Goal: Navigation & Orientation: Find specific page/section

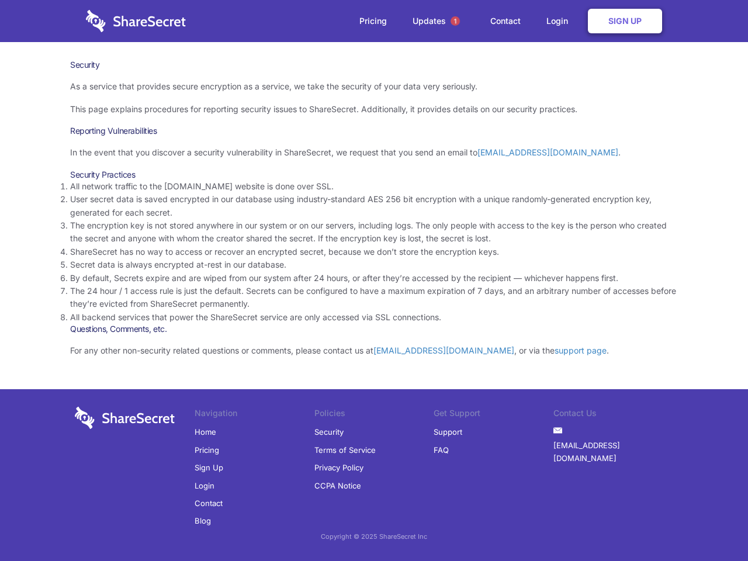
click at [374, 280] on li "By default, Secrets expire and are wiped from our system after 24 hours, or aft…" at bounding box center [374, 278] width 608 height 13
click at [455, 21] on span "1" at bounding box center [455, 20] width 9 height 9
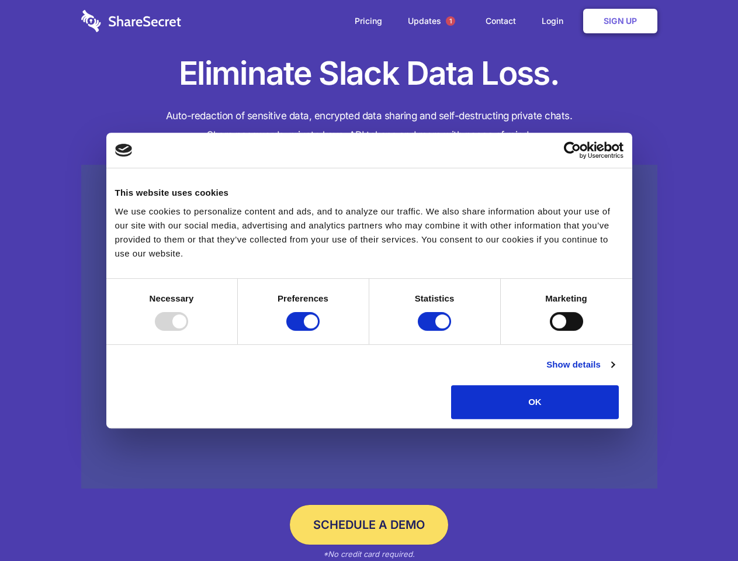
click at [188, 331] on div at bounding box center [171, 321] width 33 height 19
click at [320, 331] on input "Preferences" at bounding box center [302, 321] width 33 height 19
checkbox input "false"
click at [436, 331] on input "Statistics" at bounding box center [434, 321] width 33 height 19
checkbox input "false"
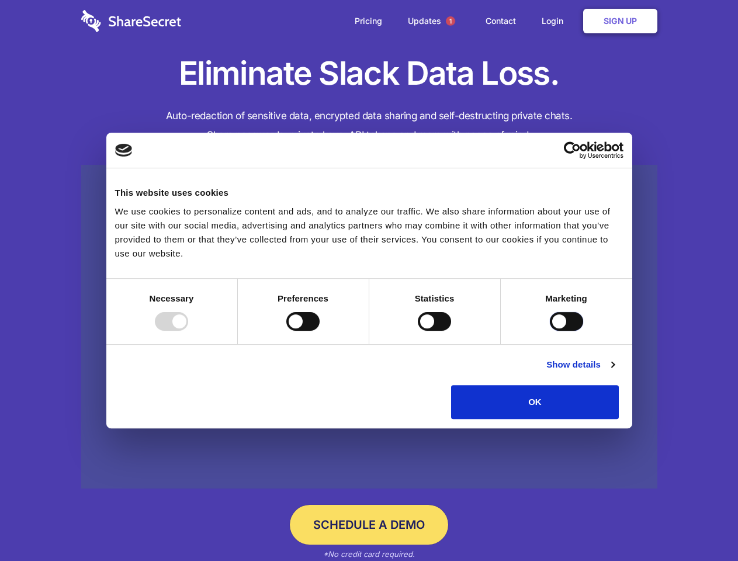
click at [550, 331] on input "Marketing" at bounding box center [566, 321] width 33 height 19
checkbox input "true"
click at [614, 372] on link "Show details" at bounding box center [580, 365] width 68 height 14
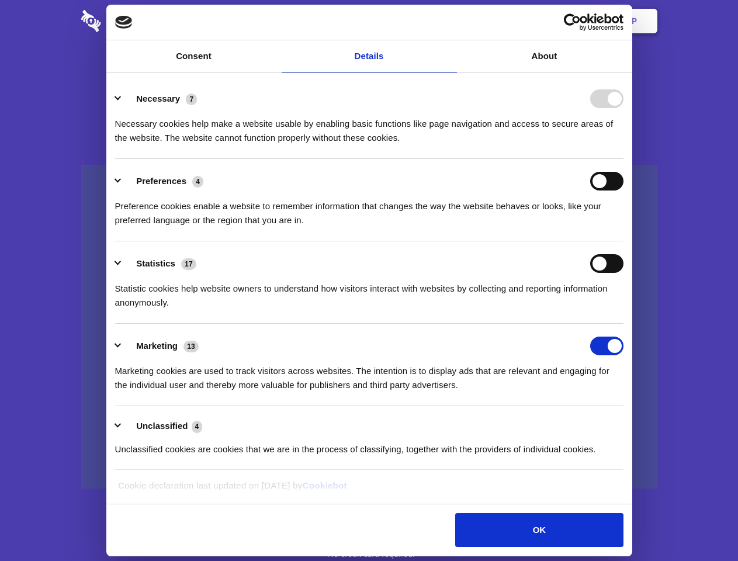
click at [623, 159] on li "Necessary 7 Necessary cookies help make a website usable by enabling basic func…" at bounding box center [369, 118] width 508 height 82
click at [450, 21] on span "1" at bounding box center [450, 20] width 9 height 9
